Goal: Check status: Check status

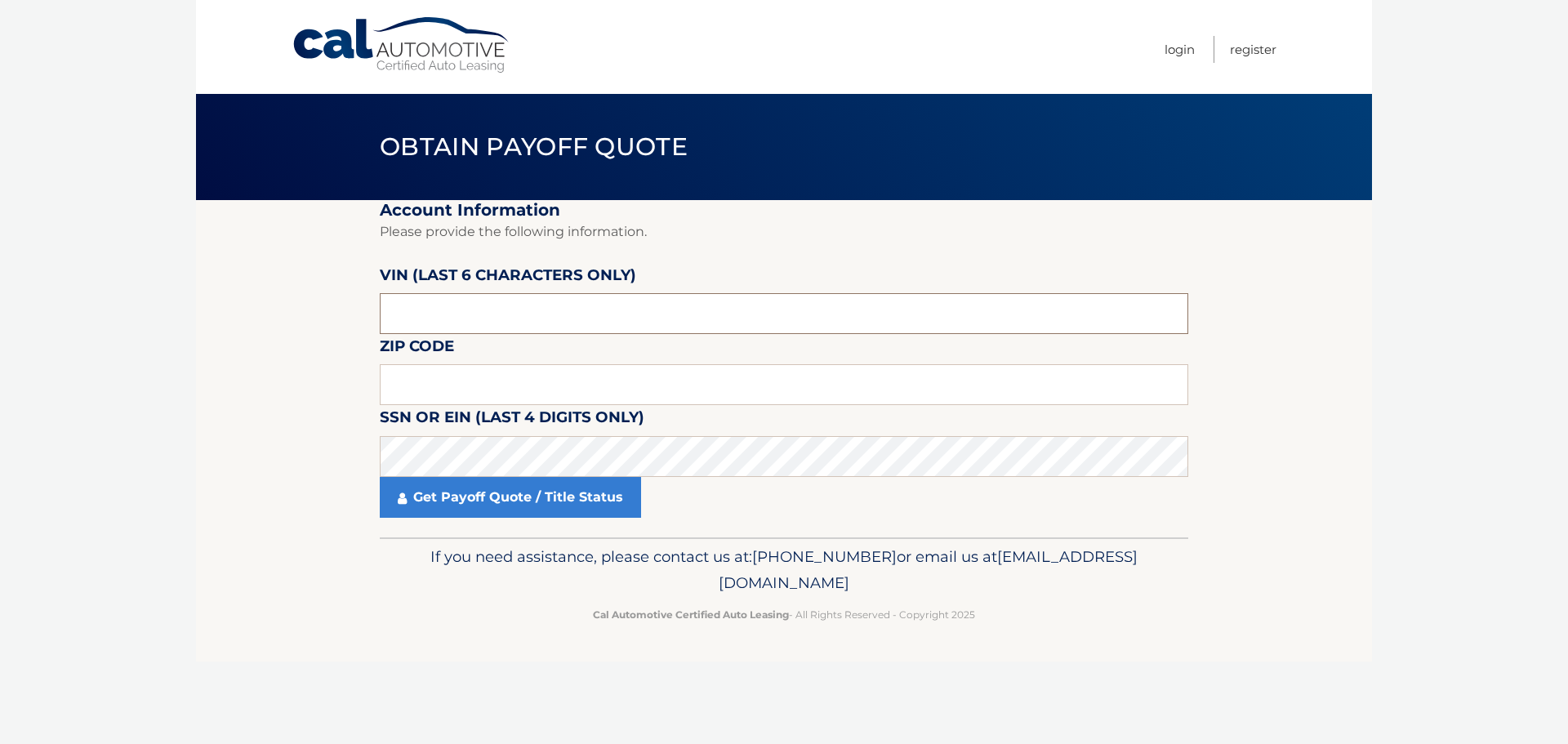
click at [461, 307] on input "text" at bounding box center [784, 314] width 809 height 41
click at [295, 115] on div "Obtain Payoff Quote" at bounding box center [784, 147] width 1176 height 106
click at [549, 388] on input "text" at bounding box center [784, 385] width 809 height 41
type input "19066"
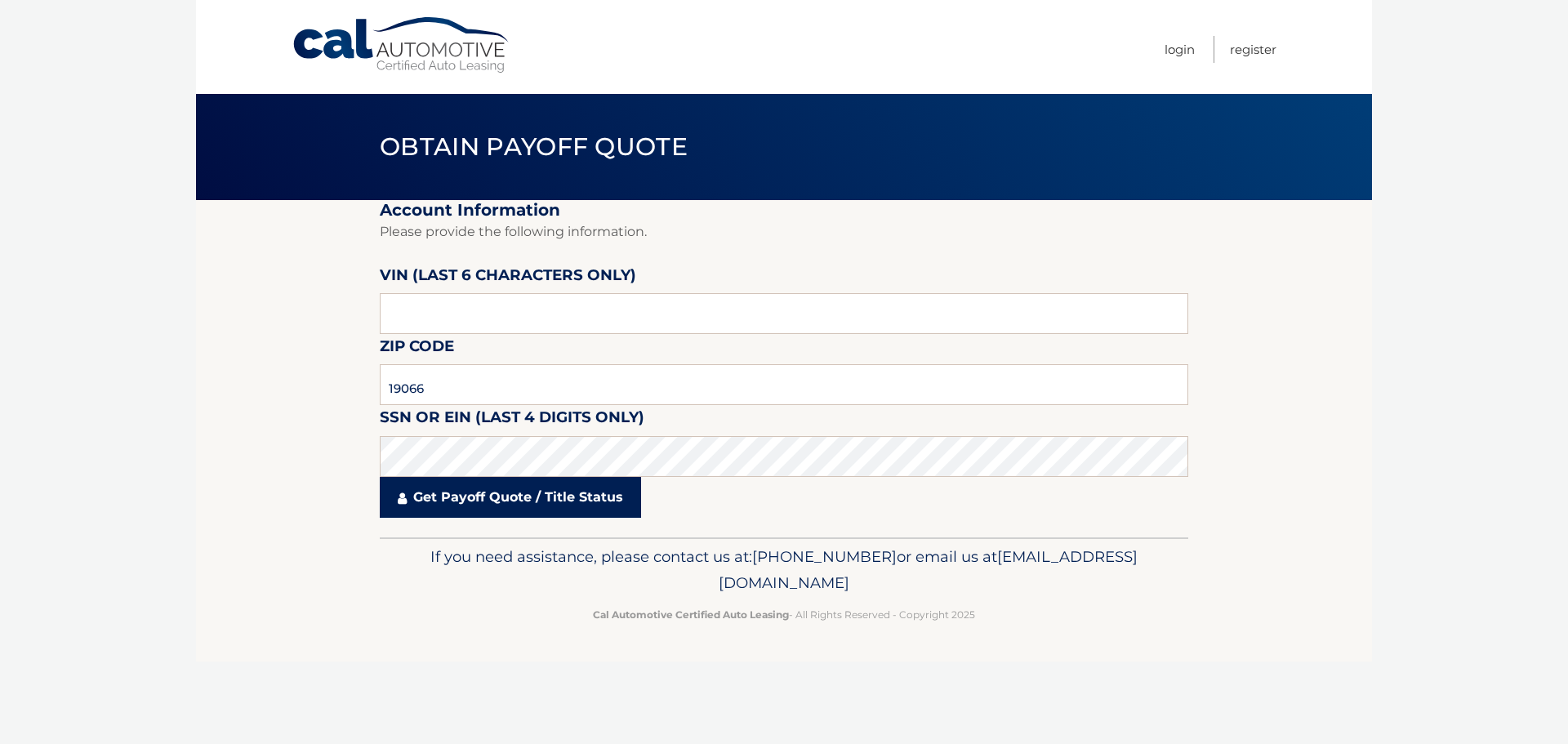
click at [511, 509] on link "Get Payoff Quote / Title Status" at bounding box center [510, 497] width 261 height 41
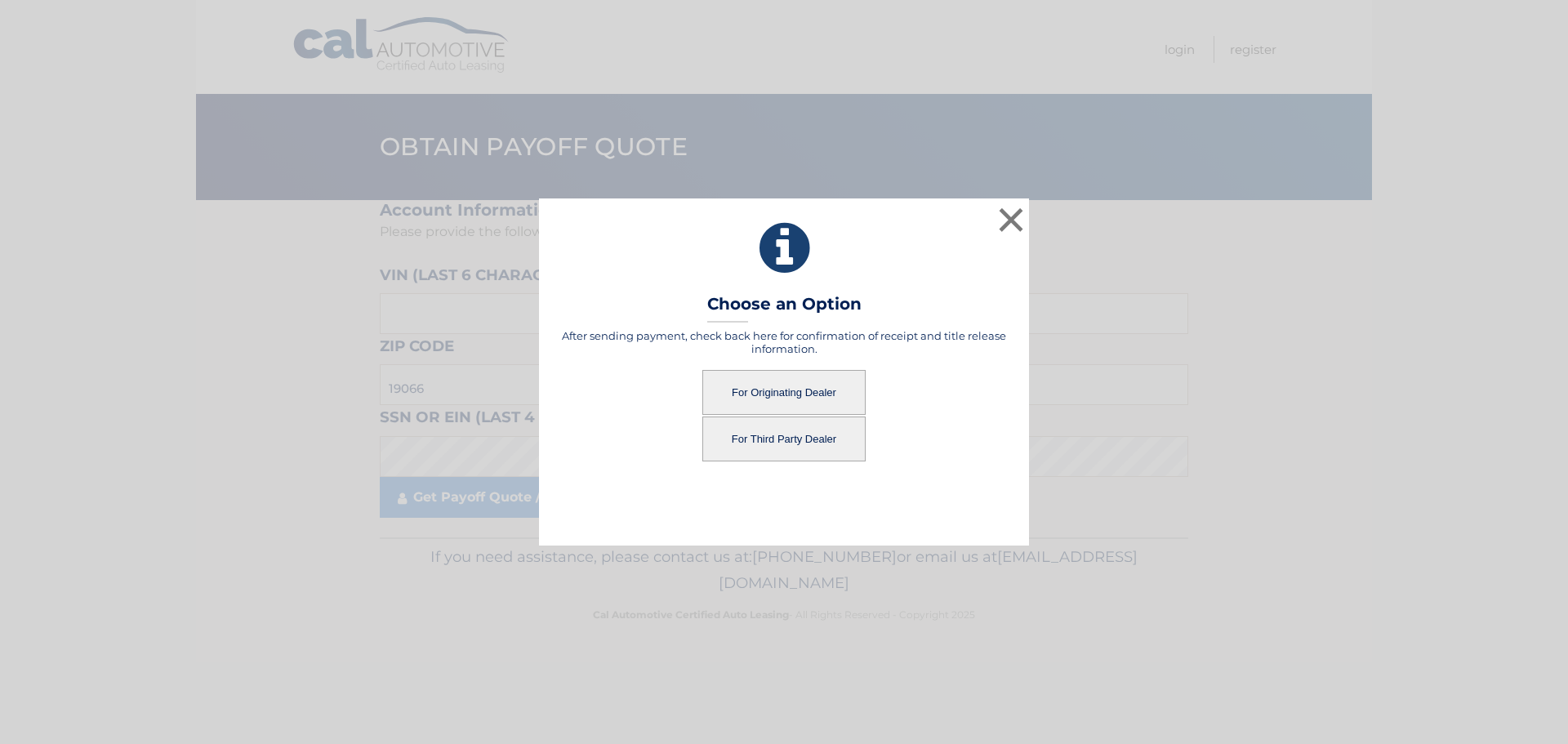
click at [781, 451] on button "For Third Party Dealer" at bounding box center [784, 439] width 163 height 45
click at [779, 441] on button "For Third Party Dealer" at bounding box center [784, 439] width 163 height 45
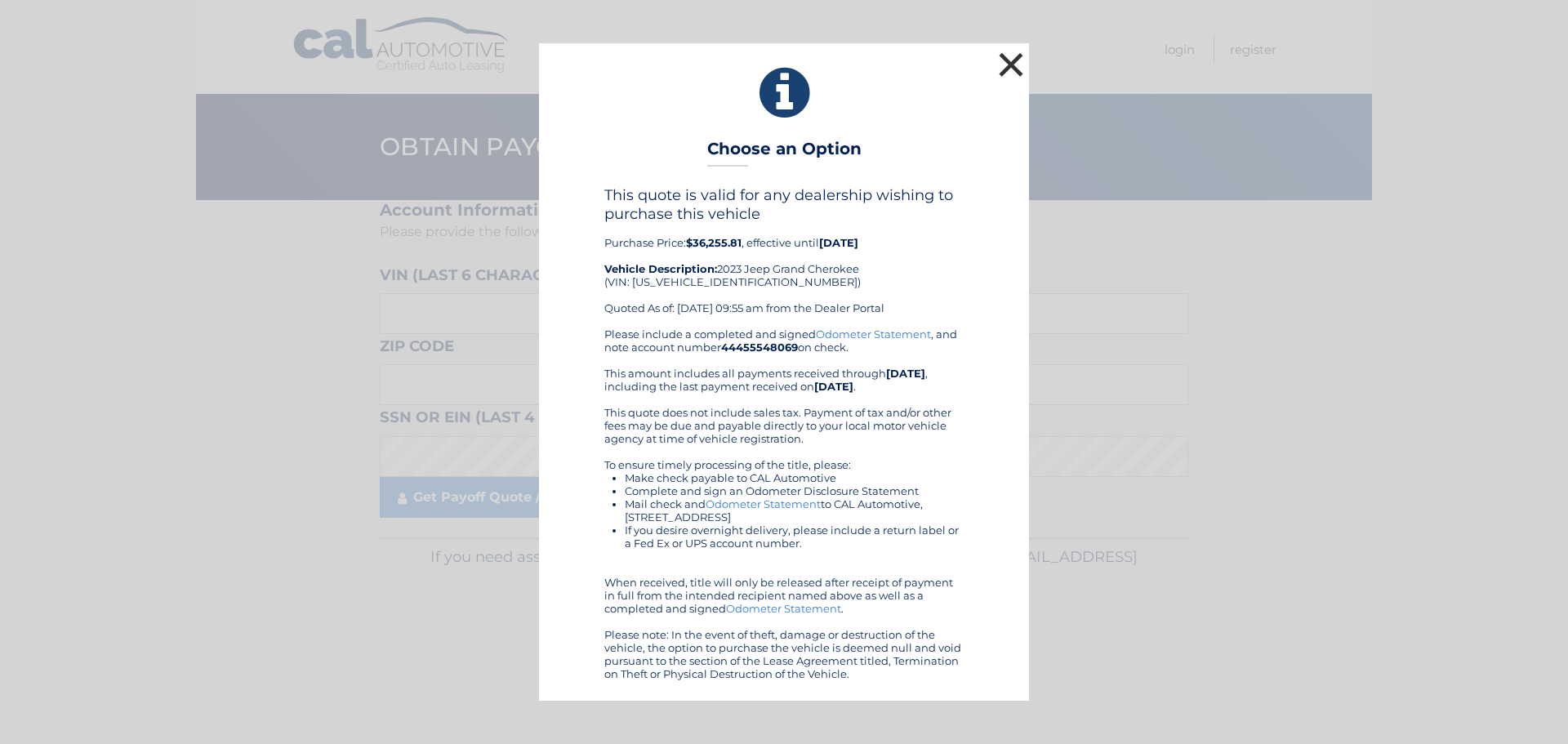
click at [1001, 62] on button "×" at bounding box center [1011, 64] width 33 height 33
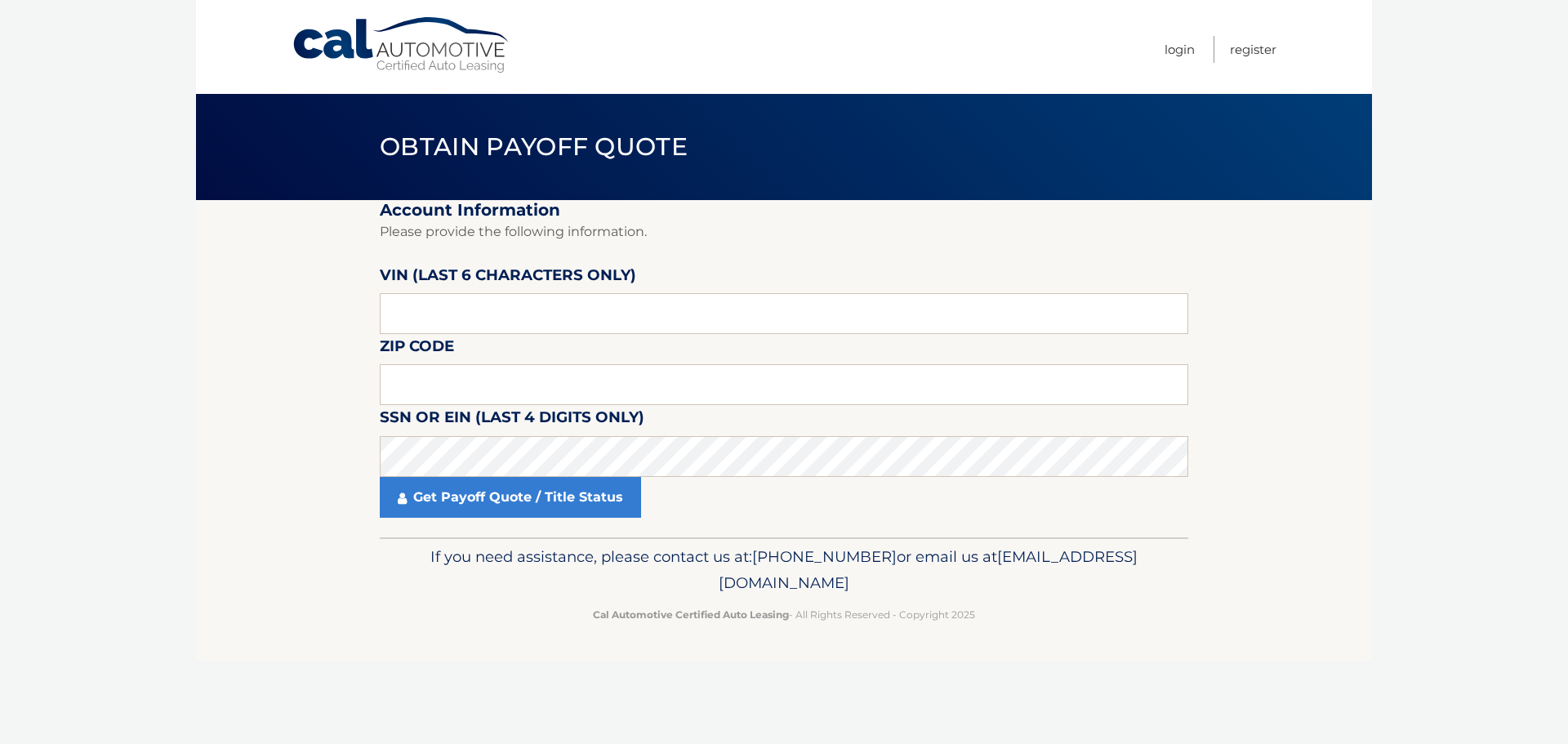
click at [302, 366] on section "Account Information Please provide the following information. VIN (last 6 chara…" at bounding box center [784, 369] width 1176 height 337
click at [515, 309] on input "text" at bounding box center [784, 314] width 809 height 41
click at [497, 312] on input "text" at bounding box center [784, 314] width 809 height 41
click at [497, 316] on input "text" at bounding box center [784, 314] width 809 height 41
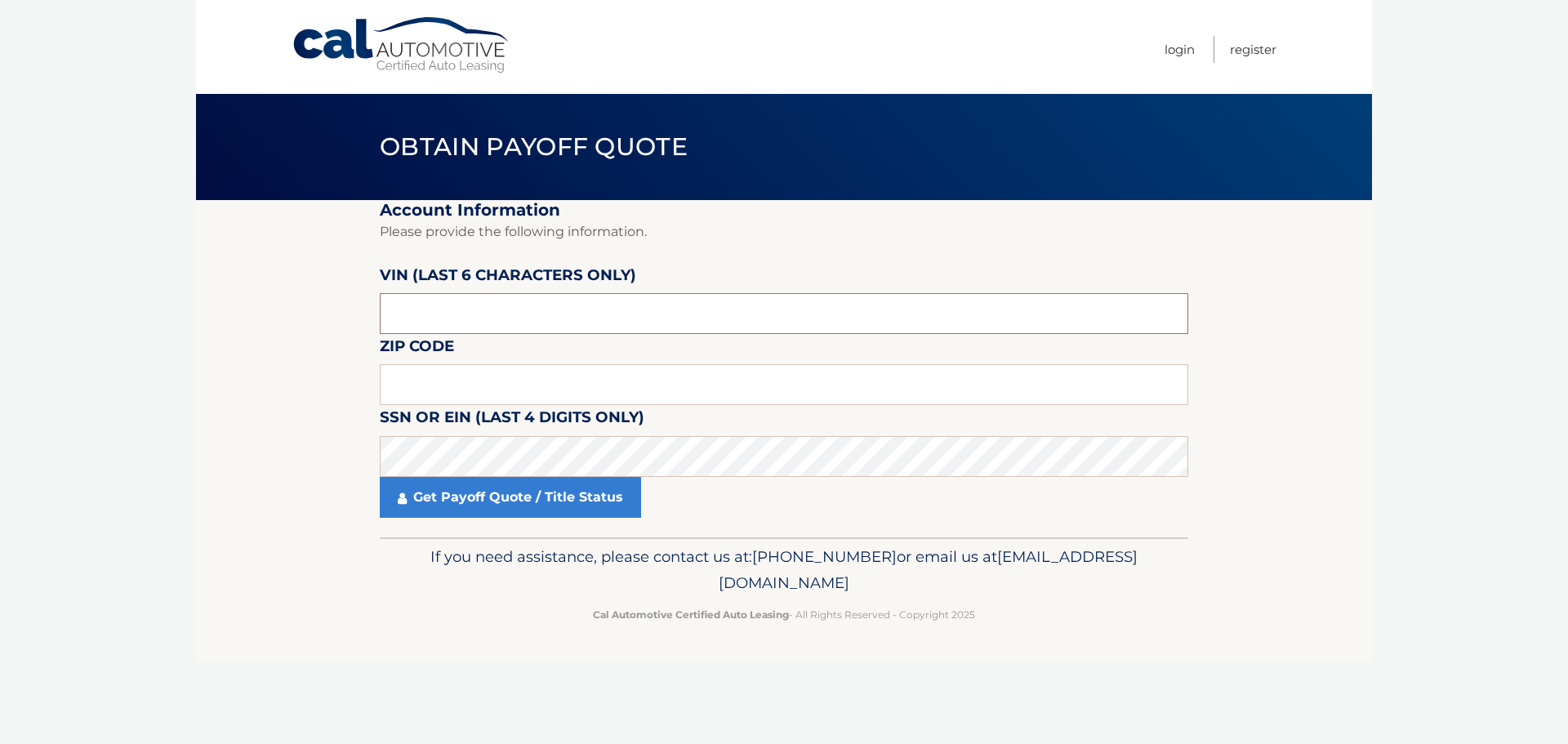
click at [497, 316] on input "text" at bounding box center [784, 314] width 809 height 41
click at [492, 391] on input "text" at bounding box center [784, 385] width 809 height 41
type input "19066"
click at [498, 519] on fieldset "Account Information Please provide the following information. VIN (last 6 chara…" at bounding box center [784, 369] width 809 height 337
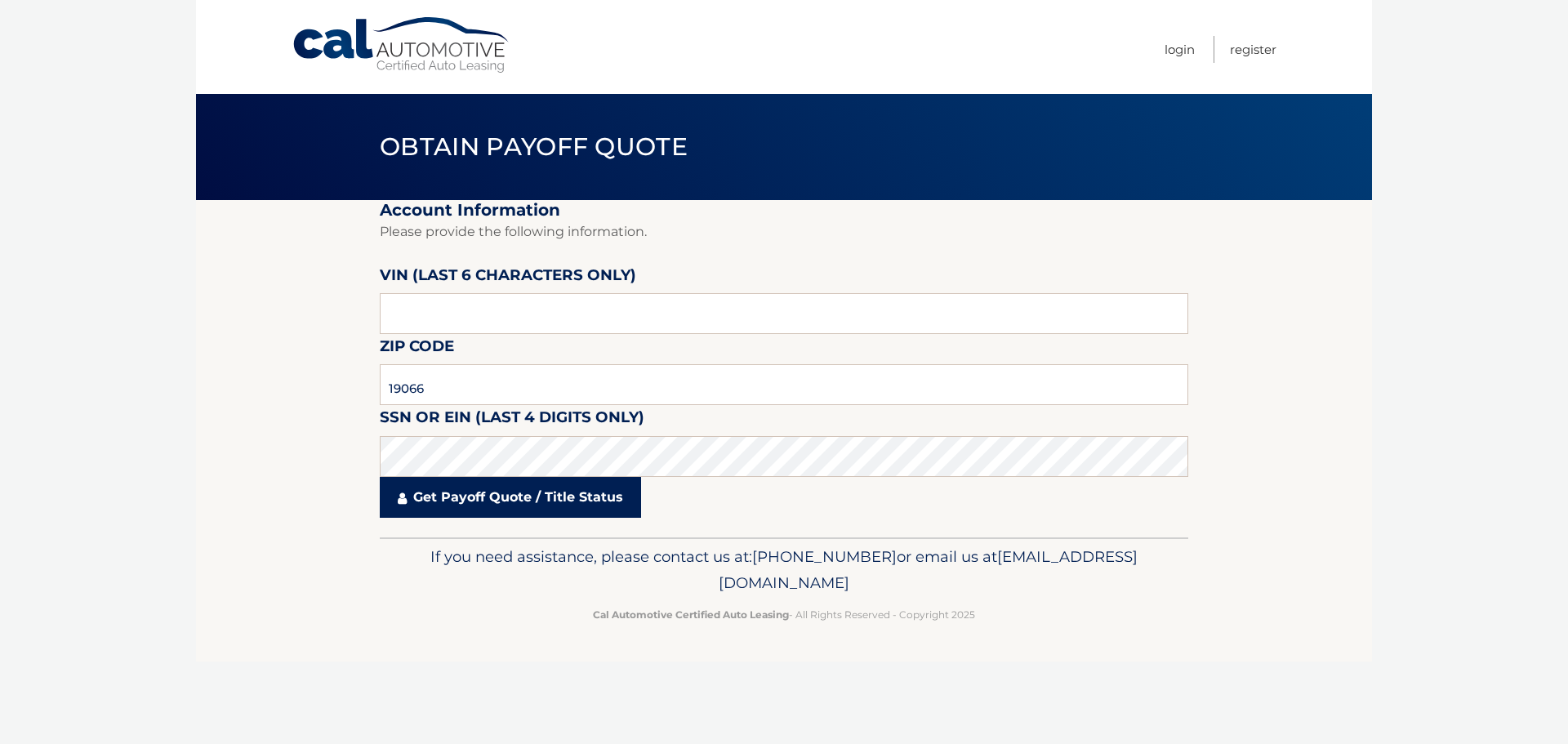
click at [501, 497] on link "Get Payoff Quote / Title Status" at bounding box center [510, 497] width 261 height 41
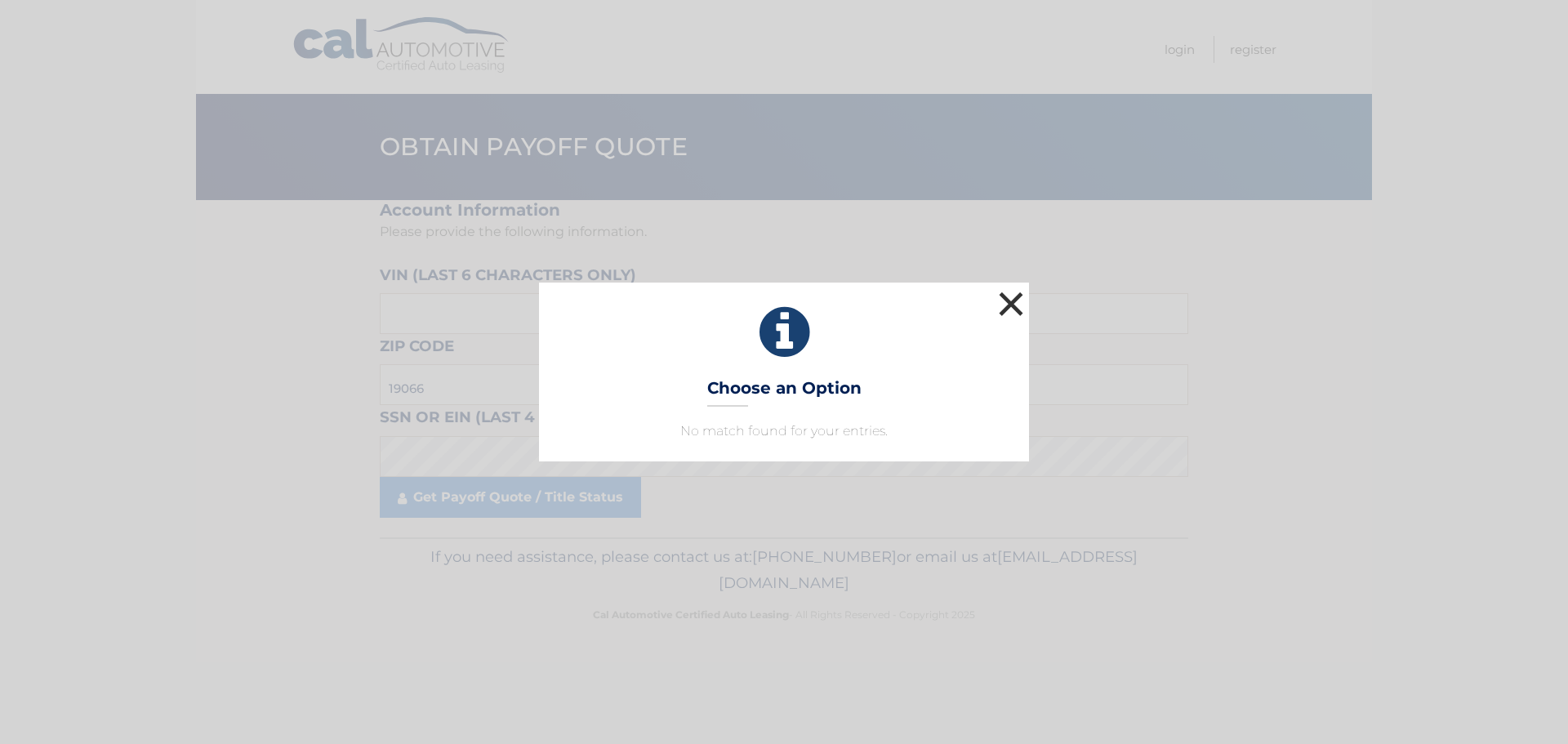
drag, startPoint x: 1010, startPoint y: 303, endPoint x: 492, endPoint y: 131, distance: 545.8
click at [1010, 303] on button "×" at bounding box center [1011, 304] width 33 height 33
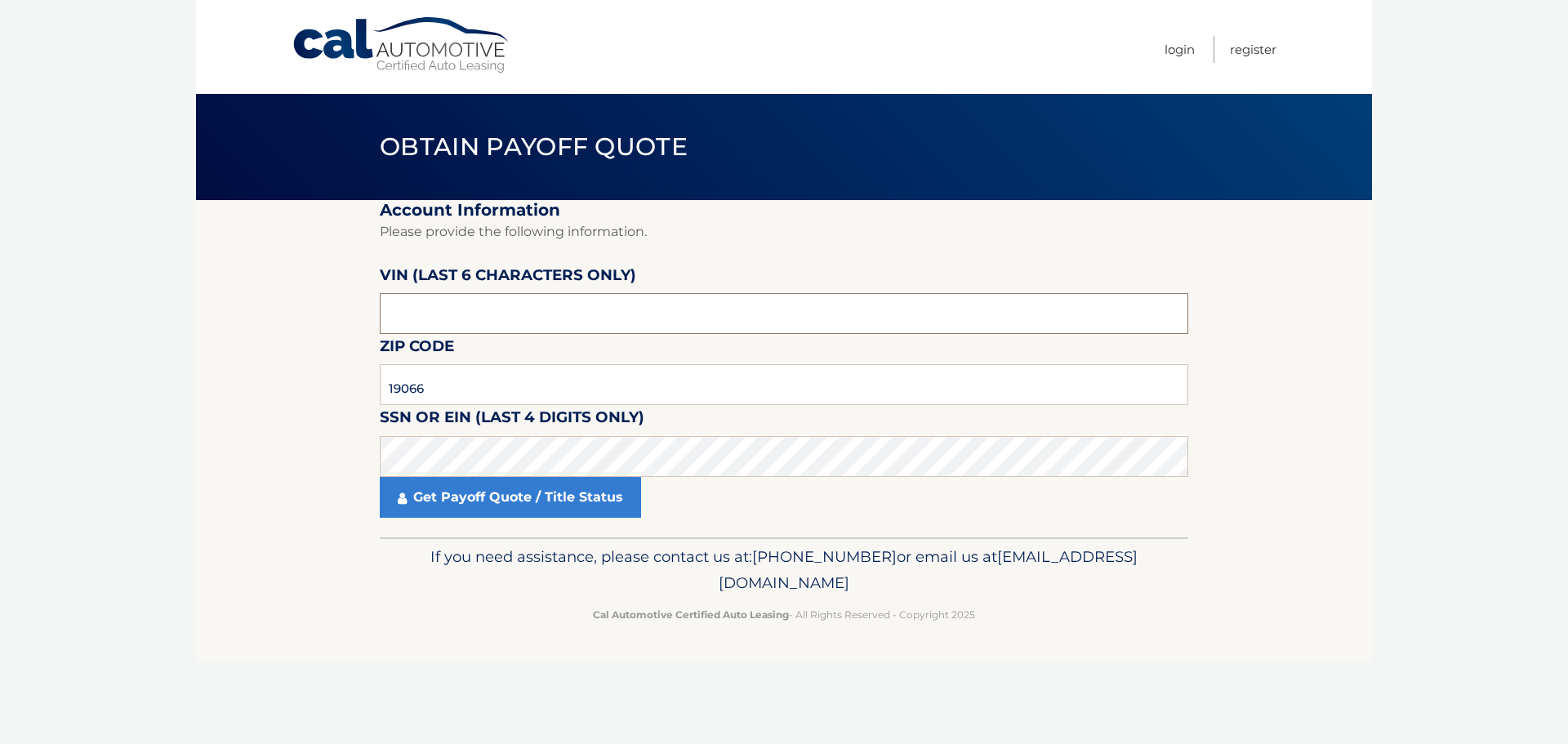
click at [509, 318] on input "text" at bounding box center [784, 314] width 809 height 41
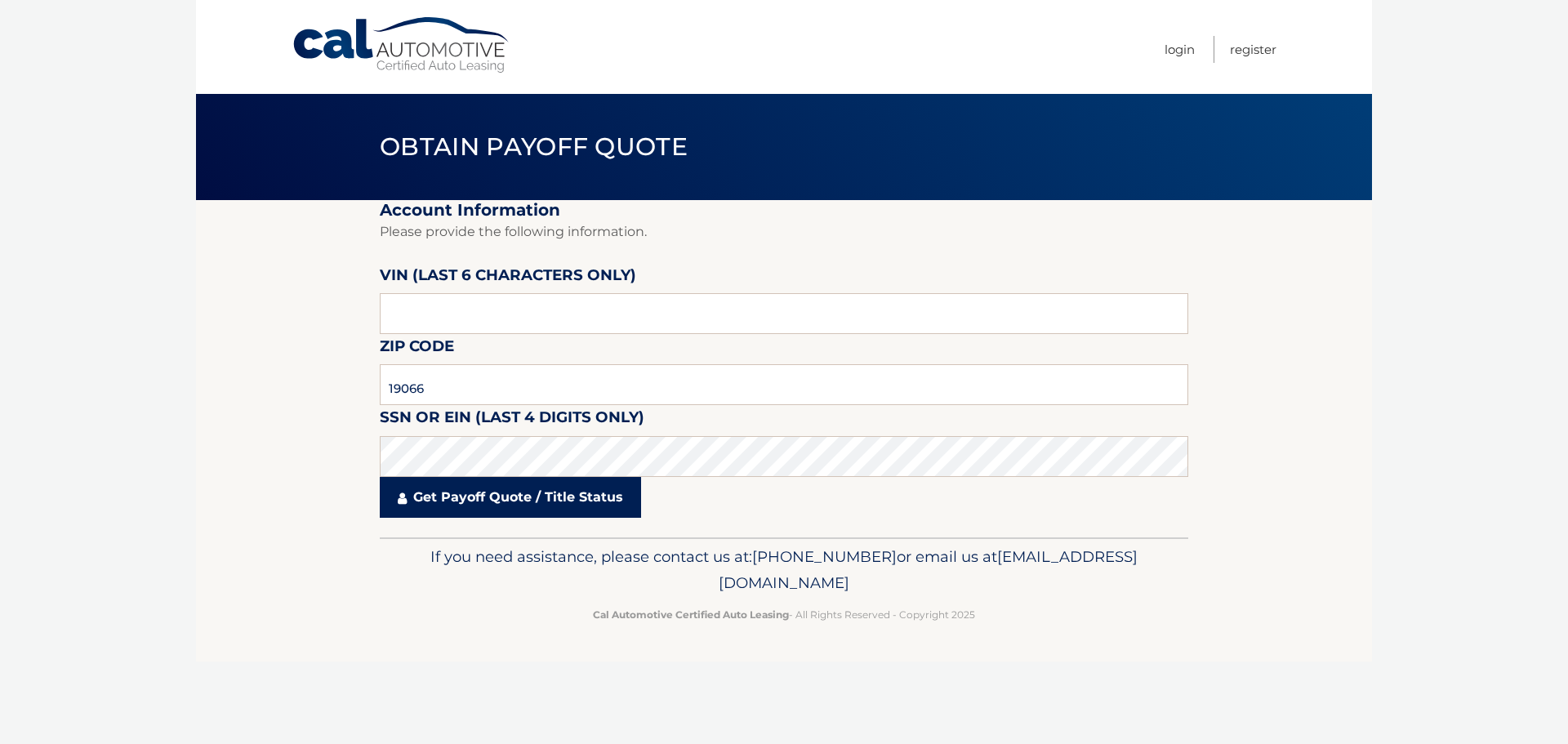
click at [498, 497] on link "Get Payoff Quote / Title Status" at bounding box center [510, 497] width 261 height 41
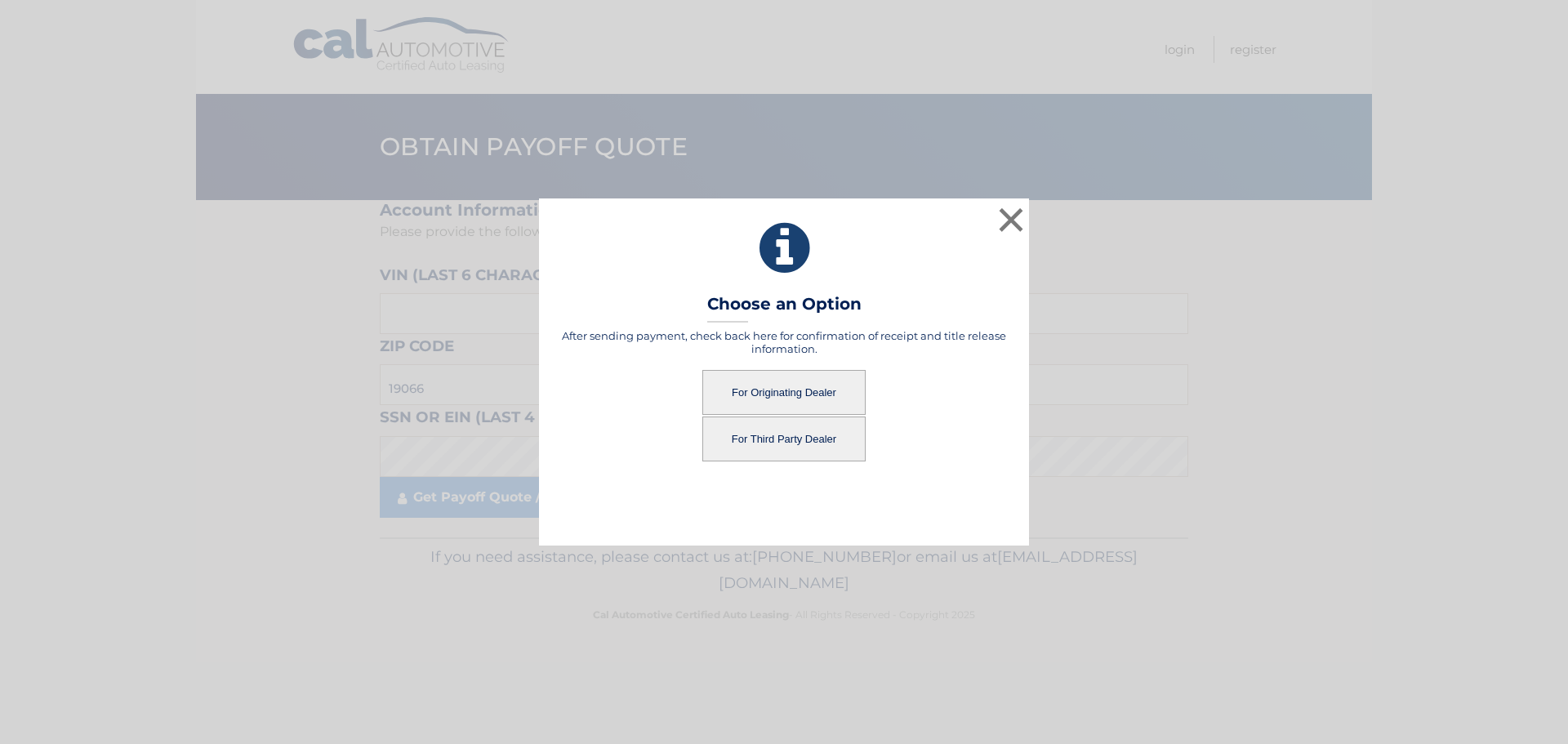
click at [788, 396] on button "For Originating Dealer" at bounding box center [784, 392] width 163 height 45
click at [775, 388] on button "For Originating Dealer" at bounding box center [784, 392] width 163 height 45
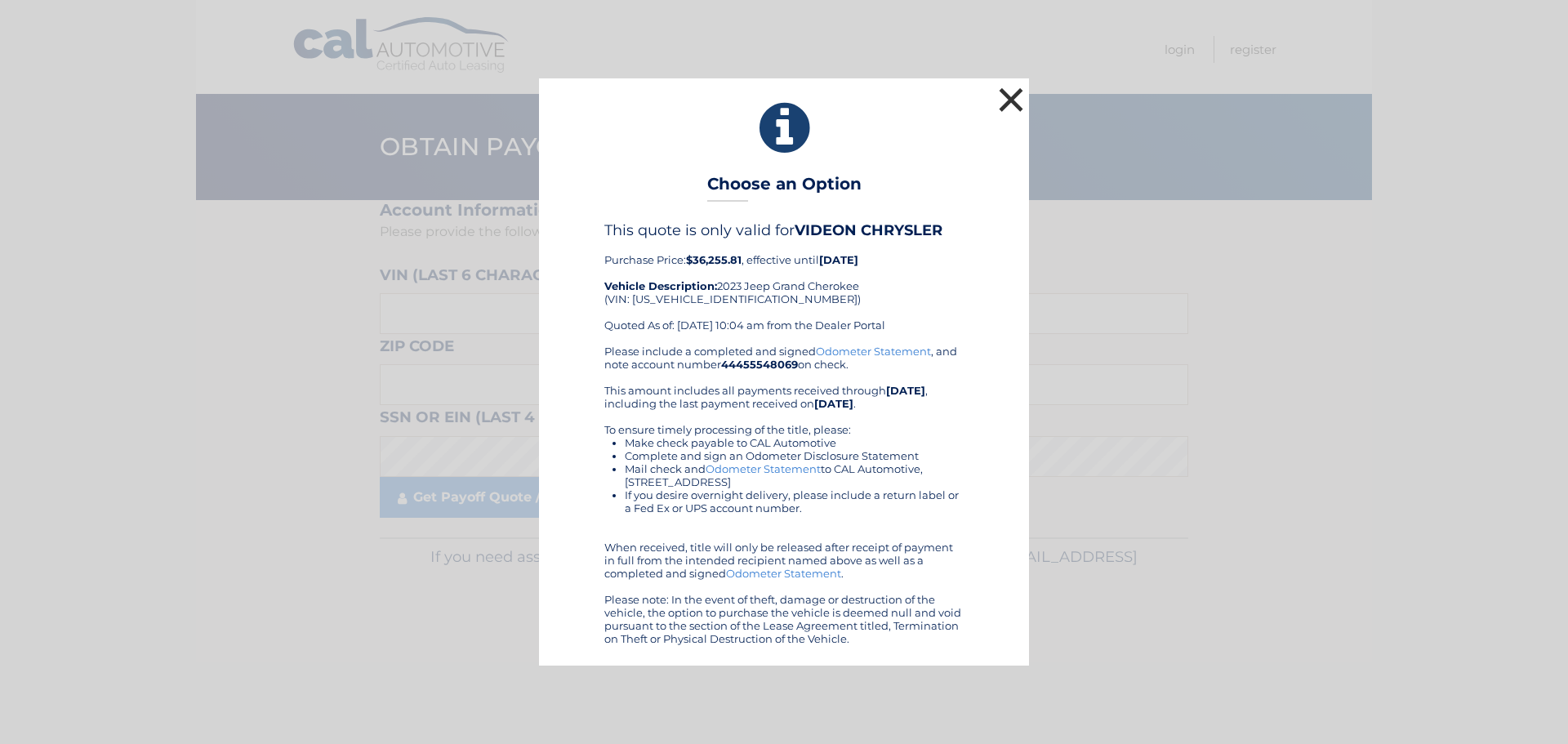
click at [1015, 110] on button "×" at bounding box center [1011, 99] width 33 height 33
